Goal: Task Accomplishment & Management: Manage account settings

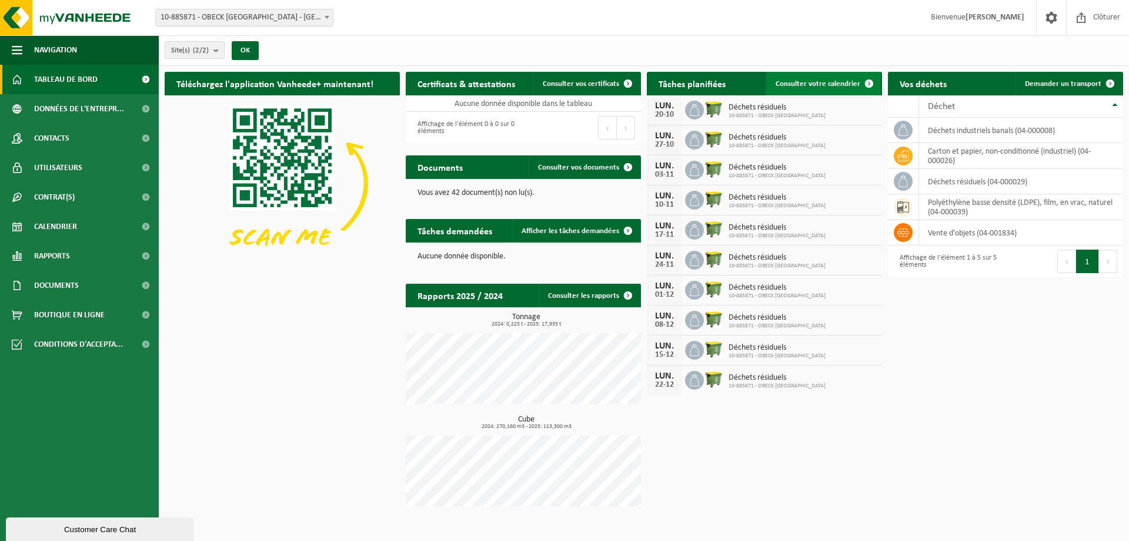
click at [801, 88] on link "Consulter votre calendrier" at bounding box center [823, 84] width 115 height 24
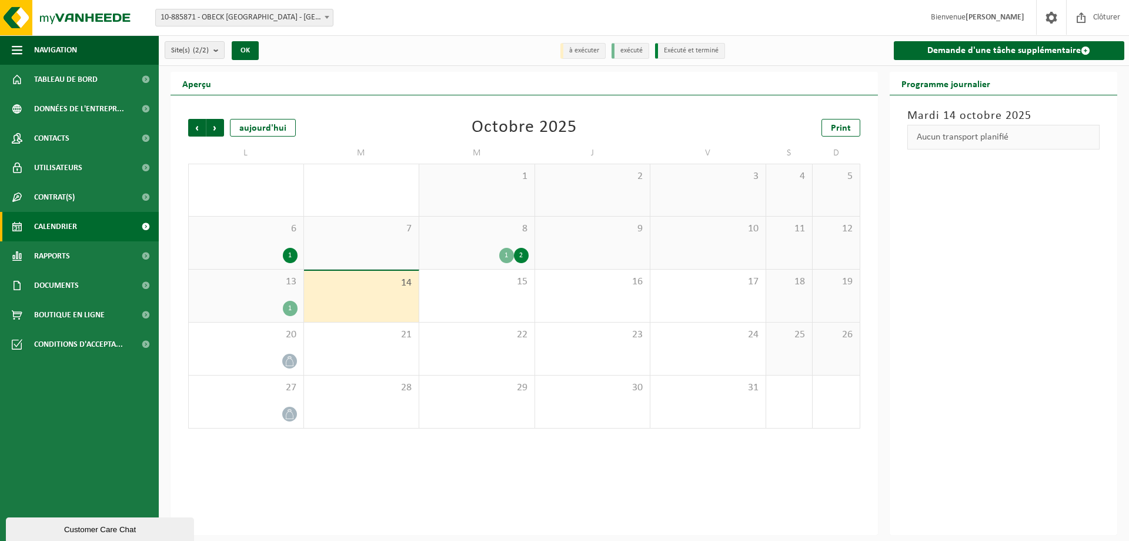
click at [639, 53] on li "exécuté" at bounding box center [631, 51] width 38 height 16
click at [81, 257] on link "Rapports" at bounding box center [79, 255] width 159 height 29
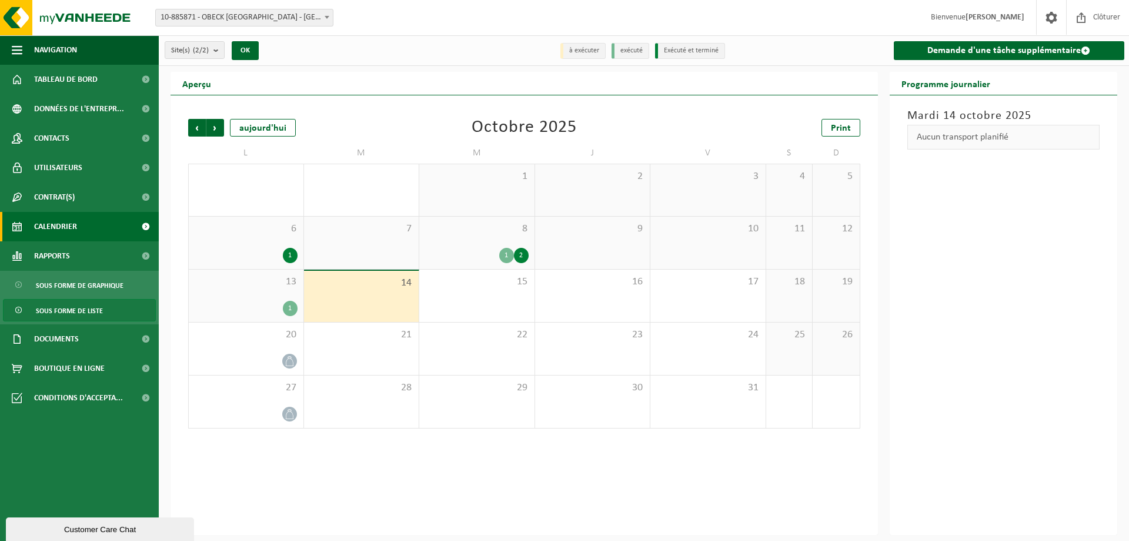
click at [75, 309] on span "Sous forme de liste" at bounding box center [69, 310] width 67 height 22
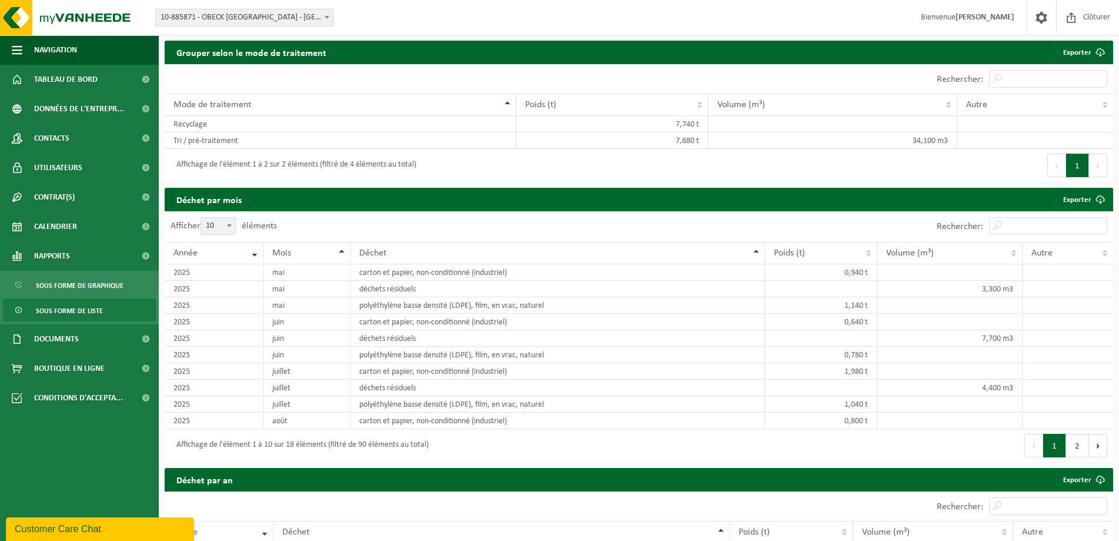
scroll to position [706, 0]
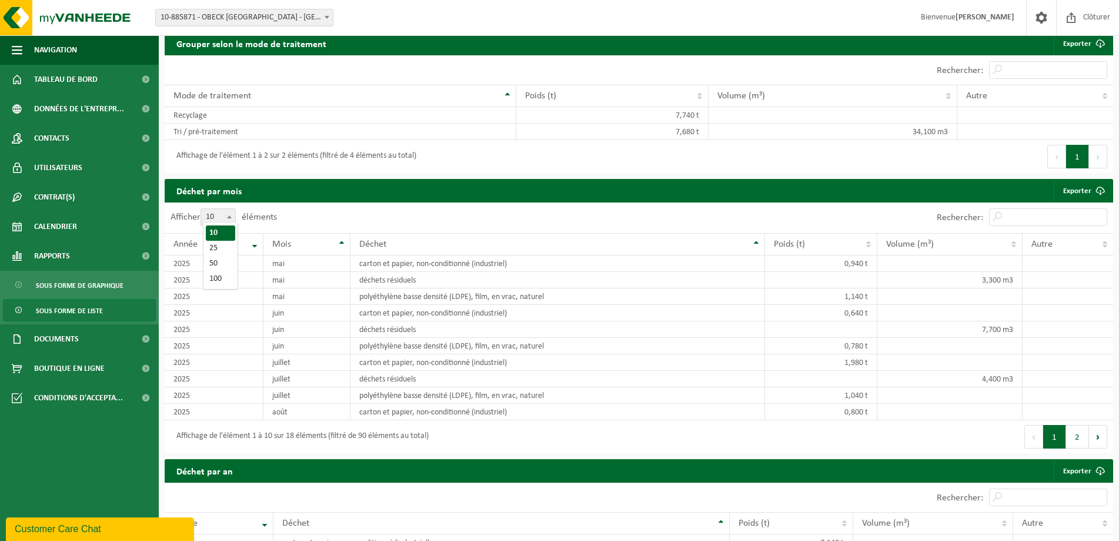
click at [228, 220] on span at bounding box center [230, 216] width 12 height 15
click at [228, 209] on select "10 25 50 100" at bounding box center [221, 208] width 35 height 1
select select "50"
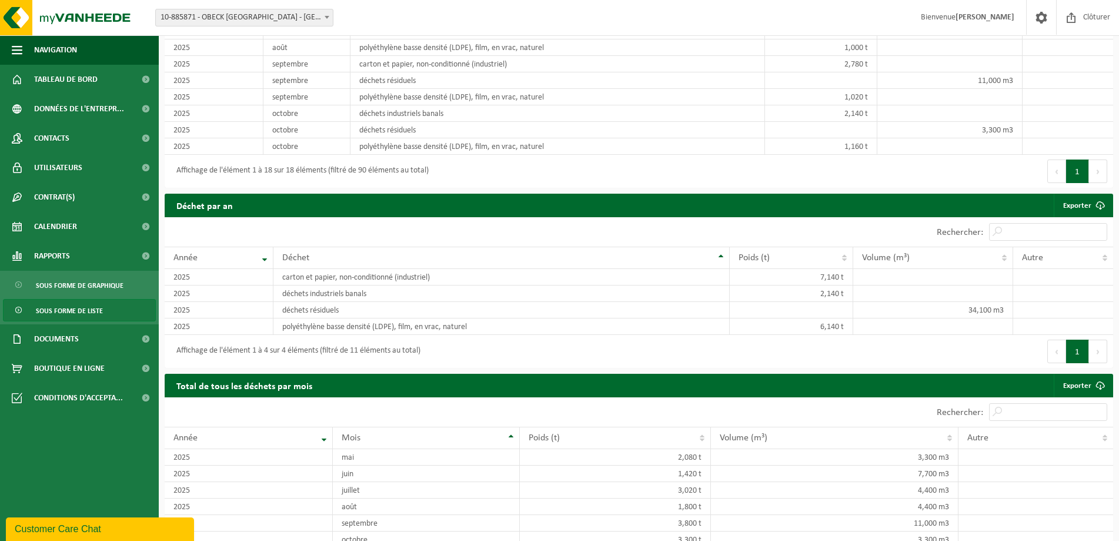
scroll to position [1145, 0]
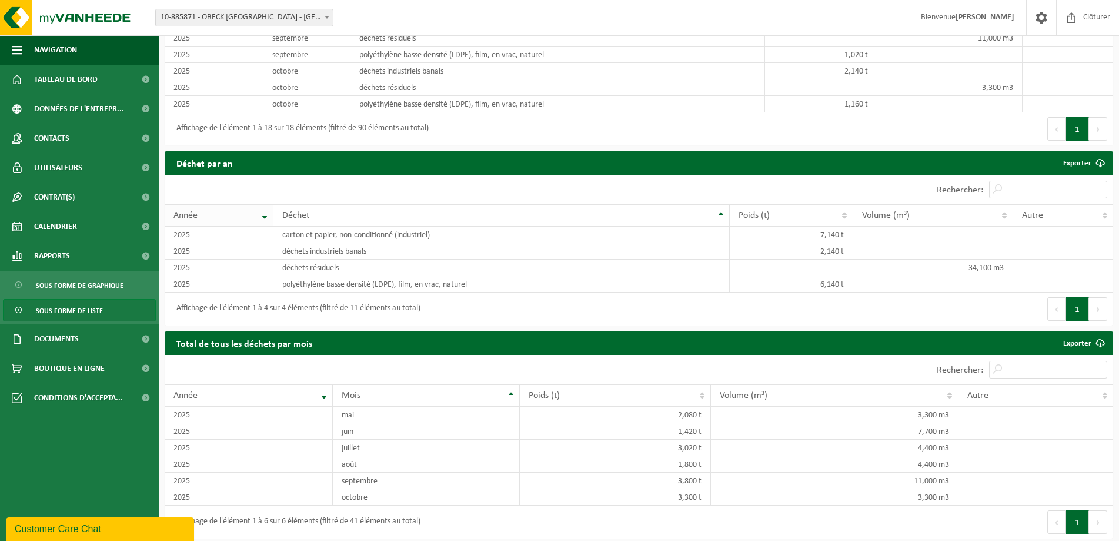
click at [250, 211] on div "Année" at bounding box center [216, 215] width 85 height 9
click at [251, 211] on div "Année" at bounding box center [216, 215] width 85 height 9
click at [259, 214] on th "Année" at bounding box center [219, 215] width 109 height 22
